Goal: Transaction & Acquisition: Purchase product/service

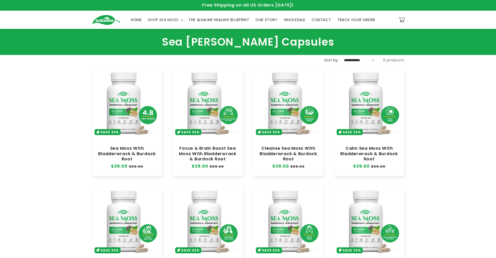
click at [214, 146] on link "Focus & Brain Boost Sea Moss With Bladderwrack & Burdock Root" at bounding box center [208, 154] width 60 height 16
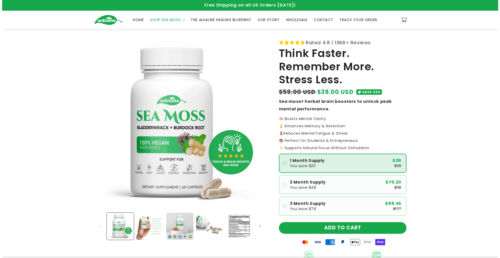
scroll to position [122, 0]
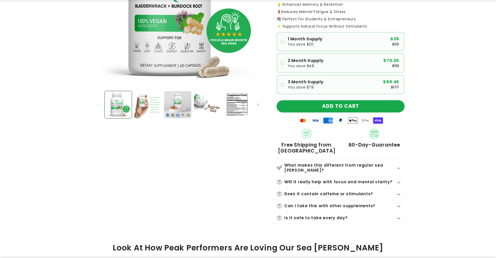
click at [344, 107] on button "ADD TO CART" at bounding box center [341, 107] width 128 height 12
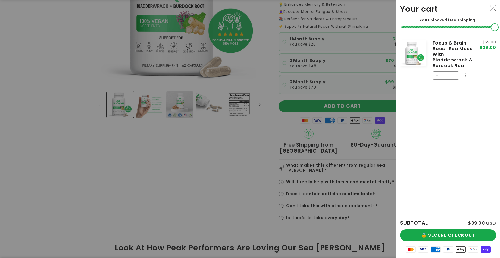
click at [451, 74] on button "Increase quantity for Focus &amp; Brain Boost Sea Moss With Bladderwrack &amp; …" at bounding box center [455, 75] width 8 height 8
click at [452, 74] on button "Increase quantity for Focus &amp; Brain Boost Sea Moss With Bladderwrack &amp; …" at bounding box center [455, 75] width 8 height 8
click at [452, 75] on button "Increase quantity for Focus &amp; Brain Boost Sea Moss With Bladderwrack &amp; …" at bounding box center [455, 75] width 8 height 8
type input "*"
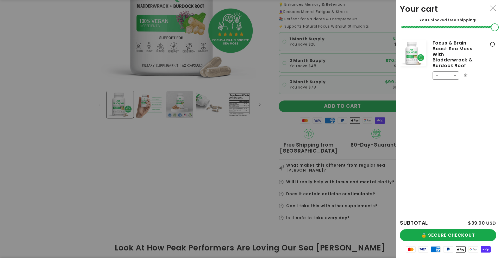
click at [430, 238] on button "🔒 SECURE CHECKOUT" at bounding box center [448, 235] width 96 height 12
